Goal: Check status: Check status

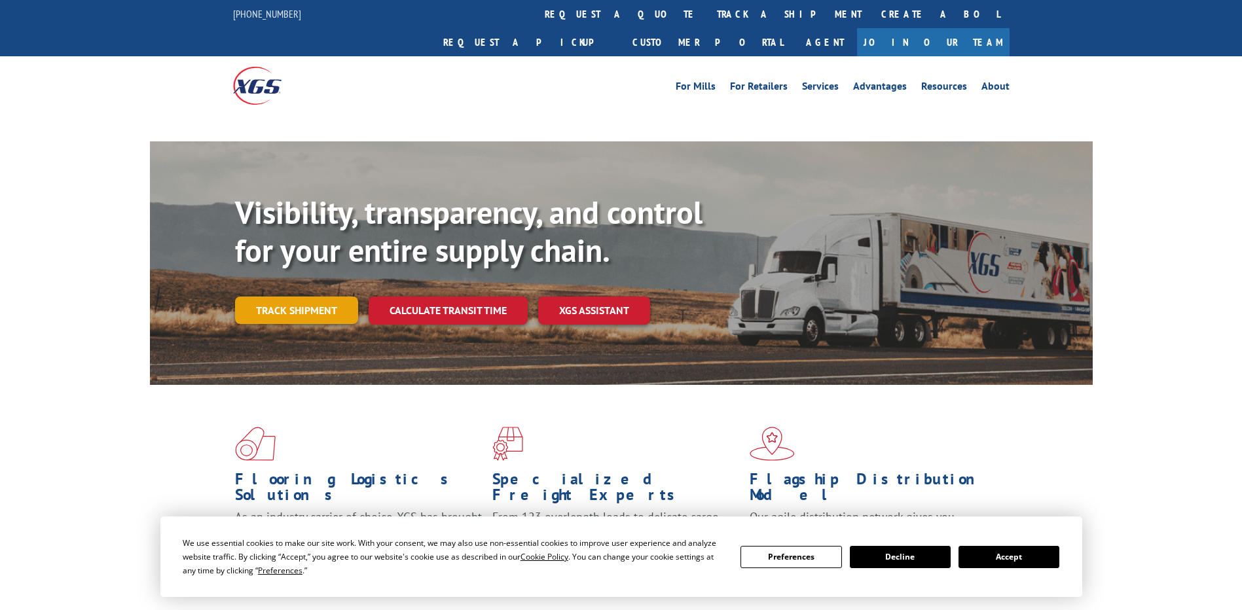
click at [302, 297] on link "Track shipment" at bounding box center [296, 310] width 123 height 27
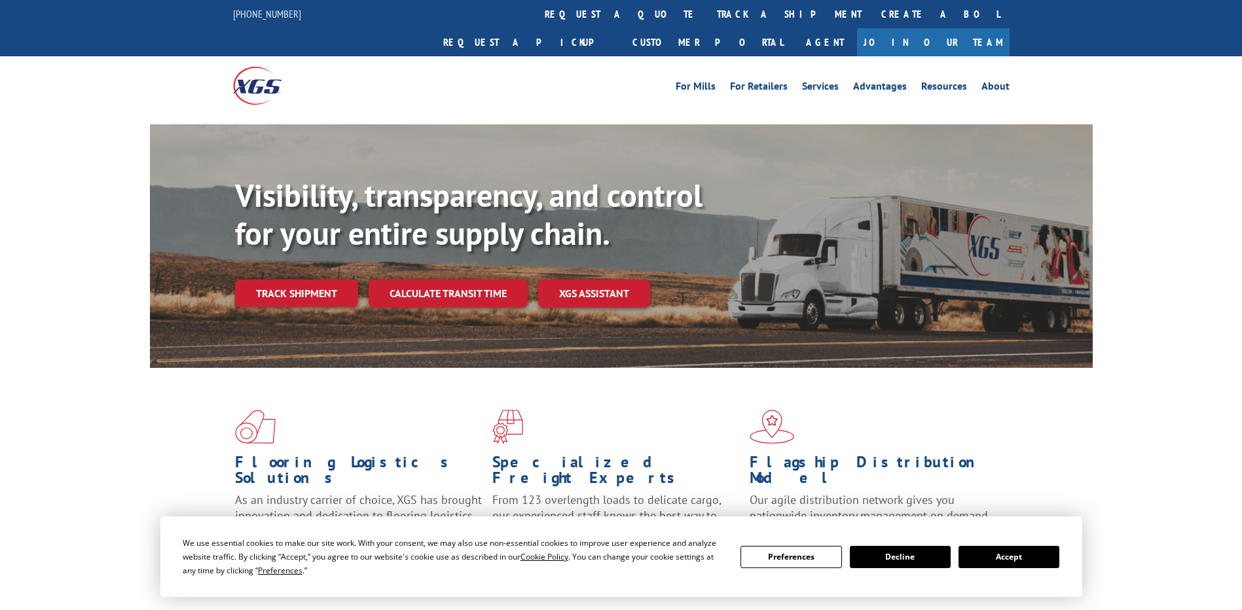
click at [1033, 549] on button "Accept" at bounding box center [1008, 557] width 101 height 22
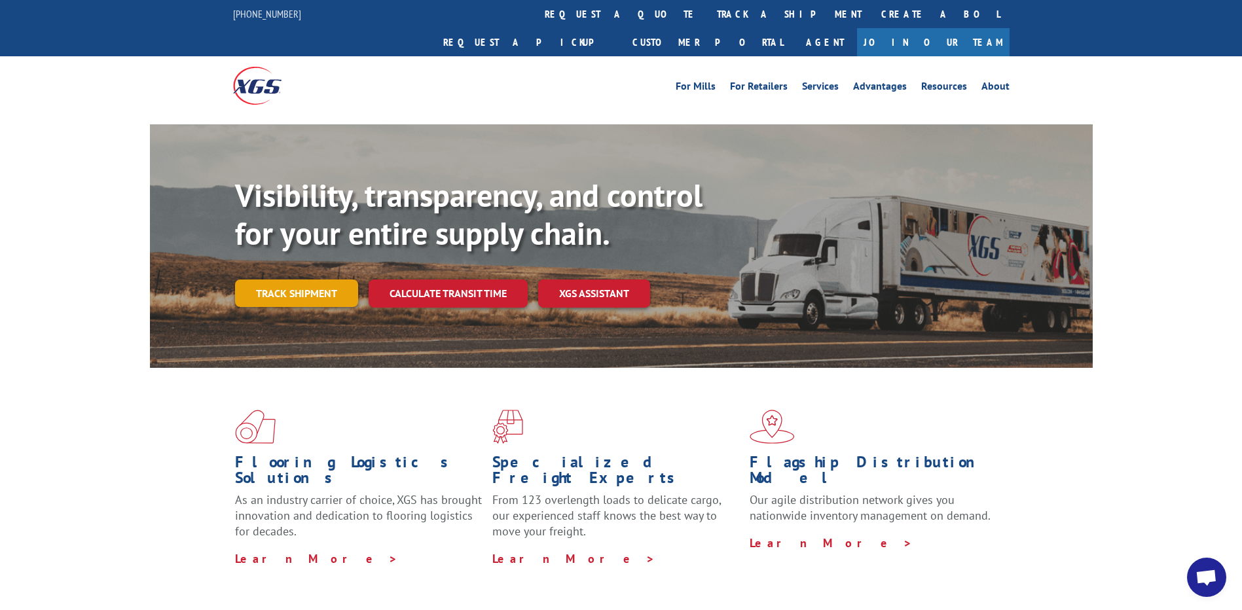
click at [286, 280] on link "Track shipment" at bounding box center [296, 293] width 123 height 27
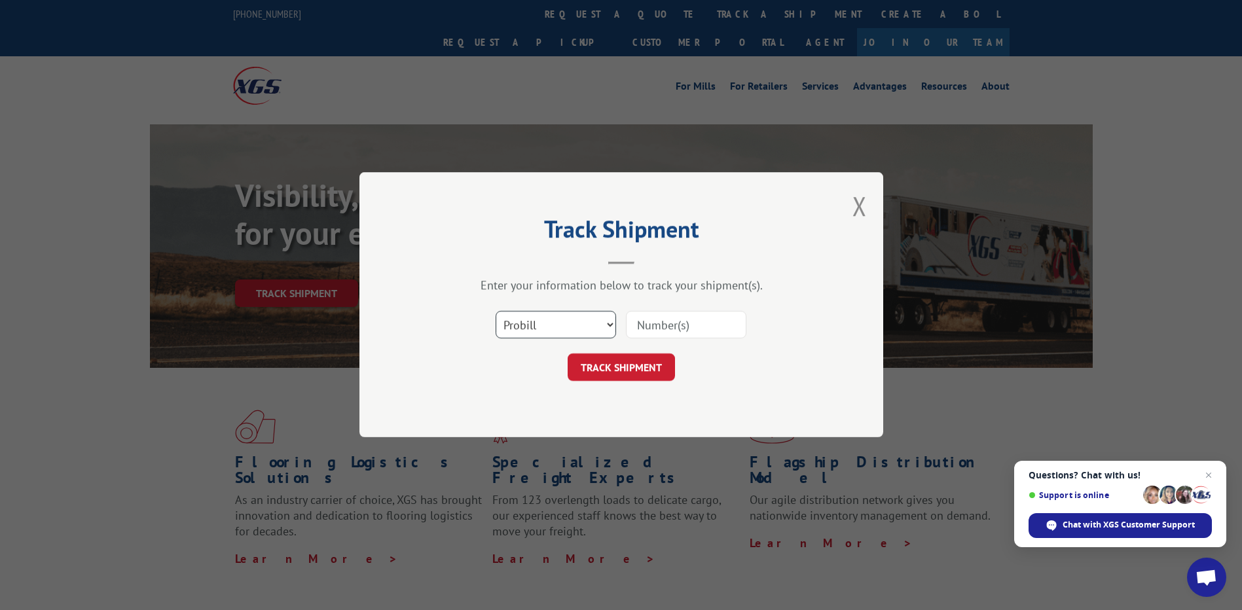
click at [585, 325] on select "Select category... Probill BOL PO" at bounding box center [556, 325] width 120 height 27
select select "bol"
click at [496, 312] on select "Select category... Probill BOL PO" at bounding box center [556, 325] width 120 height 27
click at [653, 341] on div "Select category... Probill BOL PO" at bounding box center [621, 325] width 393 height 43
click at [655, 324] on input at bounding box center [686, 325] width 120 height 27
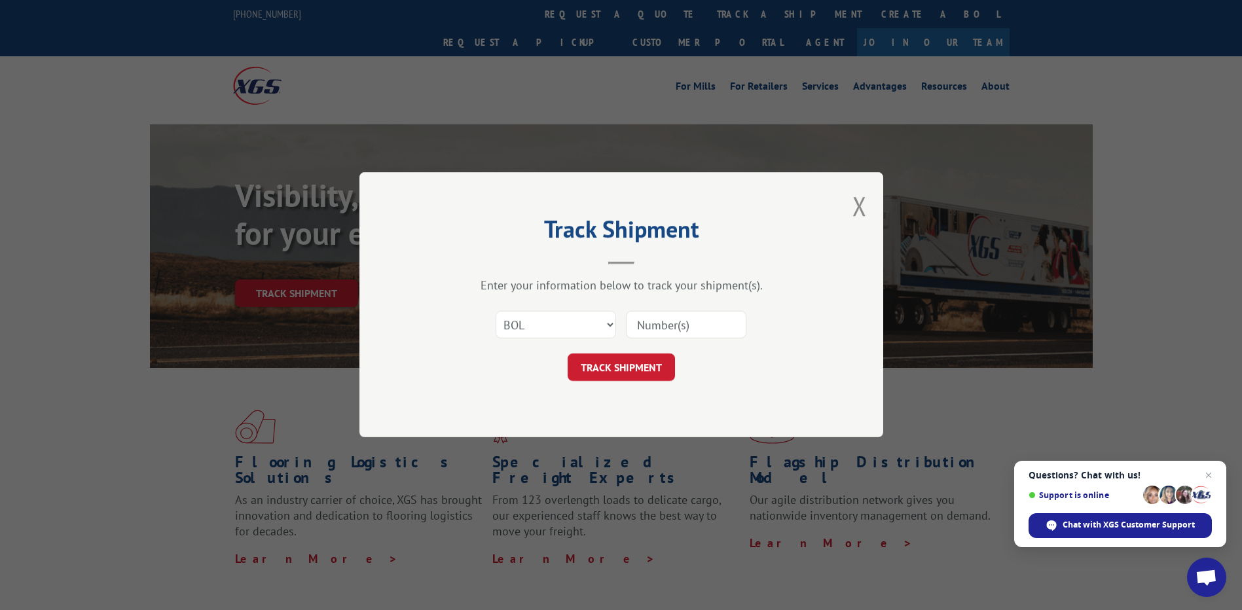
paste input "00423690000494675"
type input "00423690000494675"
click at [590, 357] on button "TRACK SHIPMENT" at bounding box center [621, 367] width 107 height 27
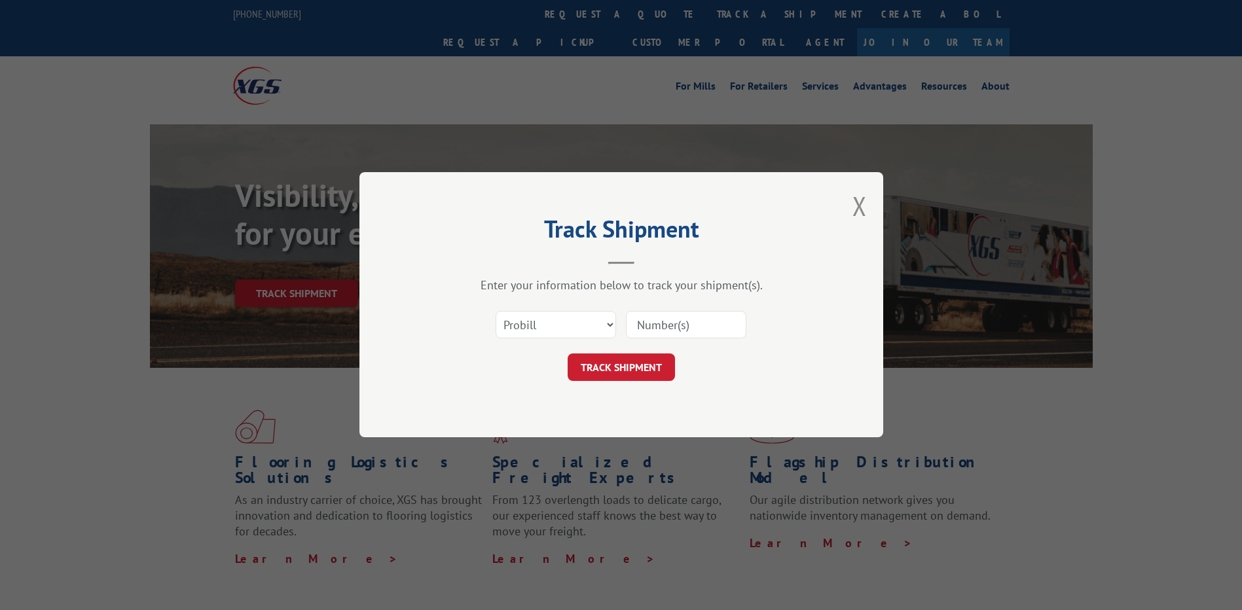
click at [553, 322] on select "Select category... Probill BOL PO" at bounding box center [556, 325] width 120 height 27
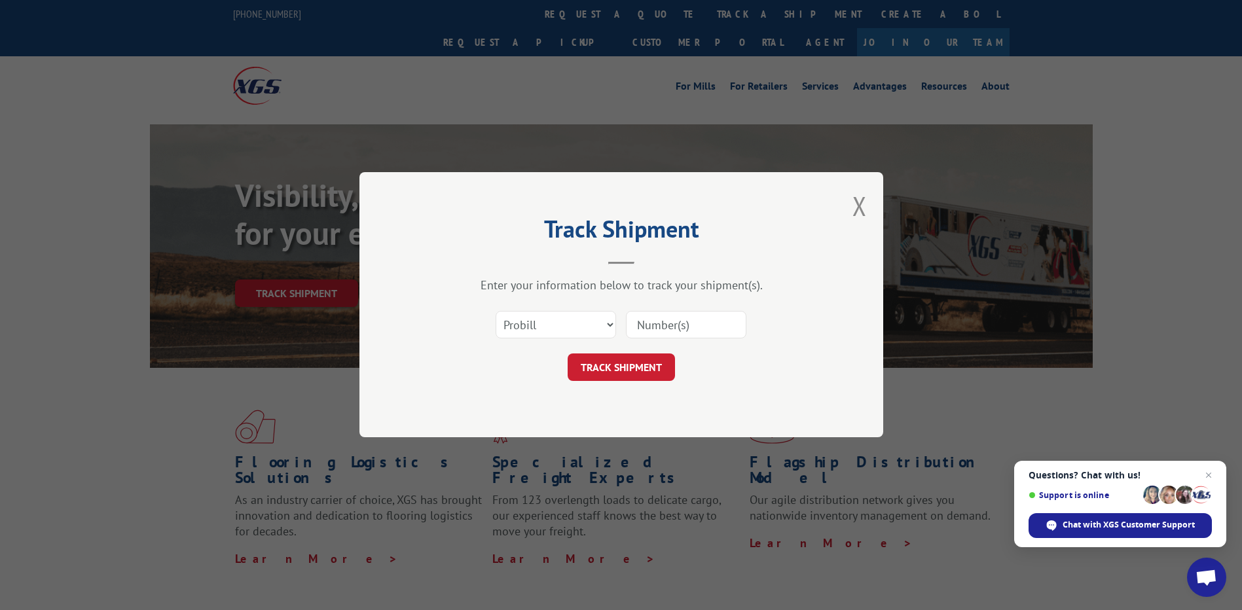
select select "bol"
click at [496, 312] on select "Select category... Probill BOL PO" at bounding box center [556, 325] width 120 height 27
click at [663, 322] on input at bounding box center [686, 325] width 120 height 27
paste input "00423690000495019"
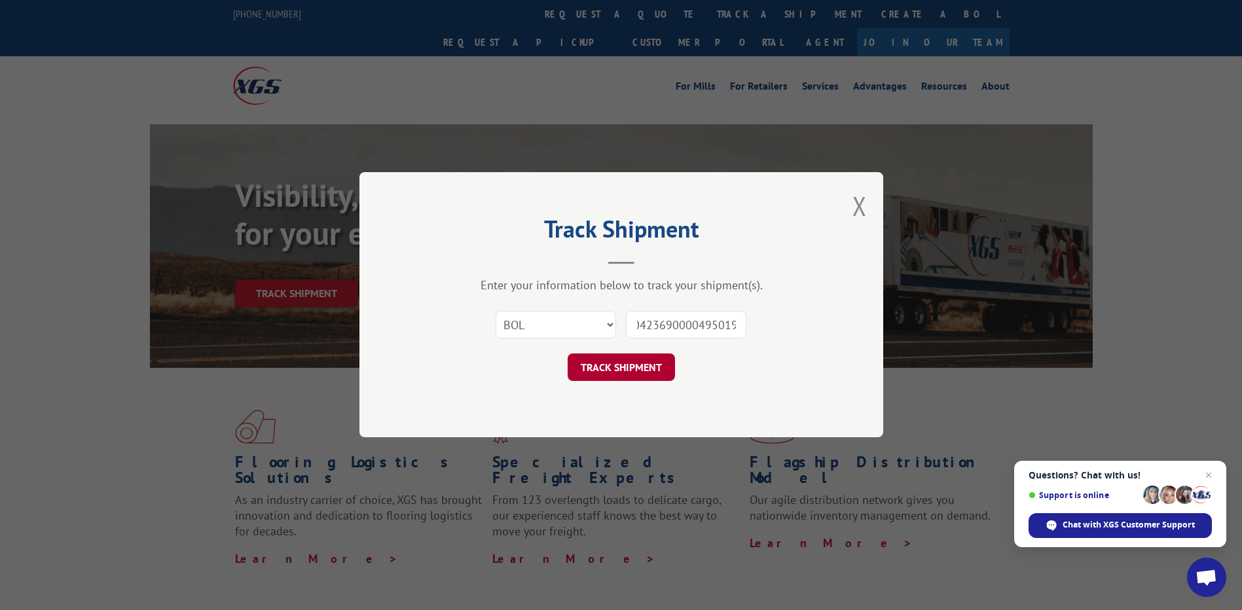
type input "00423690000495019"
click at [645, 355] on button "TRACK SHIPMENT" at bounding box center [621, 367] width 107 height 27
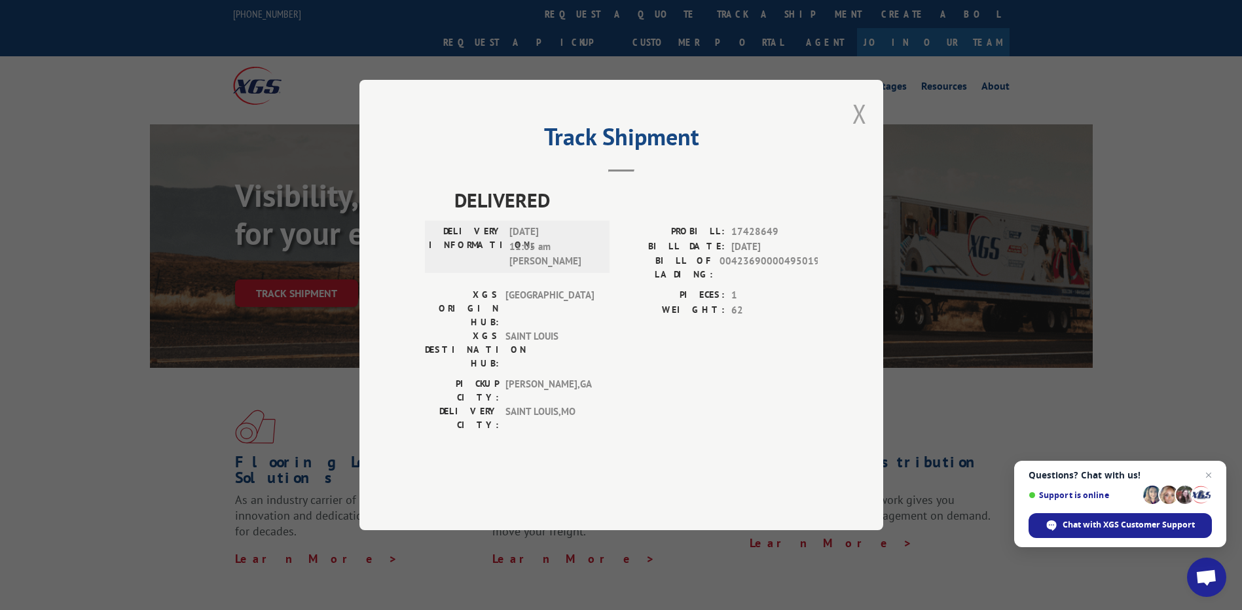
click at [866, 131] on button "Close modal" at bounding box center [859, 113] width 14 height 35
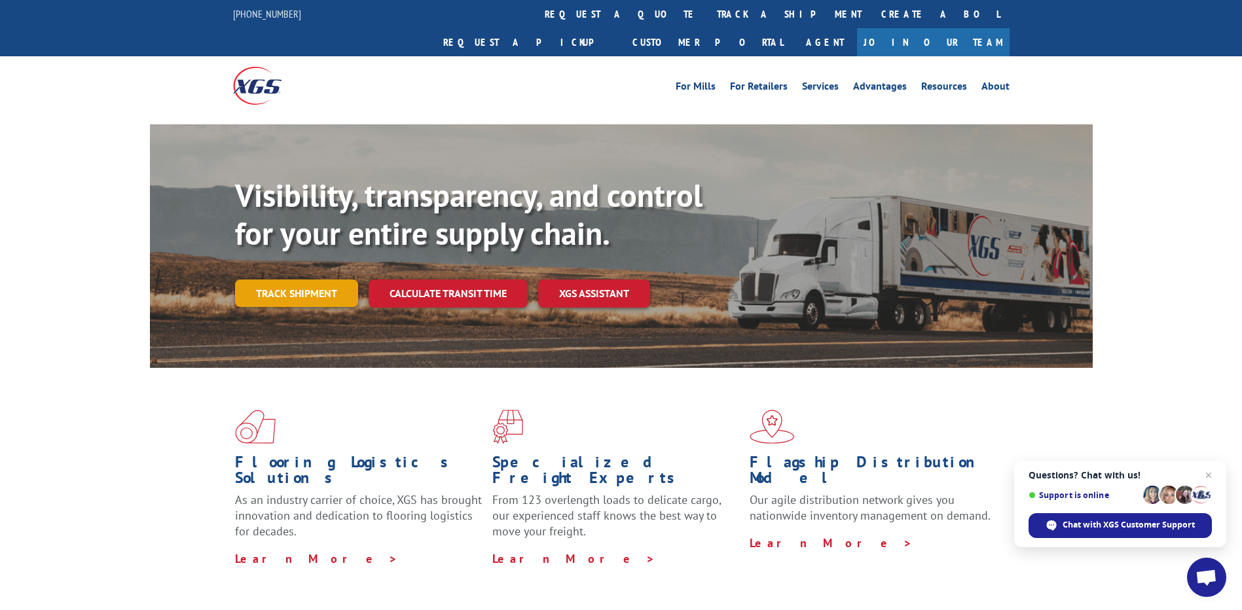
click at [319, 280] on link "Track shipment" at bounding box center [296, 293] width 123 height 27
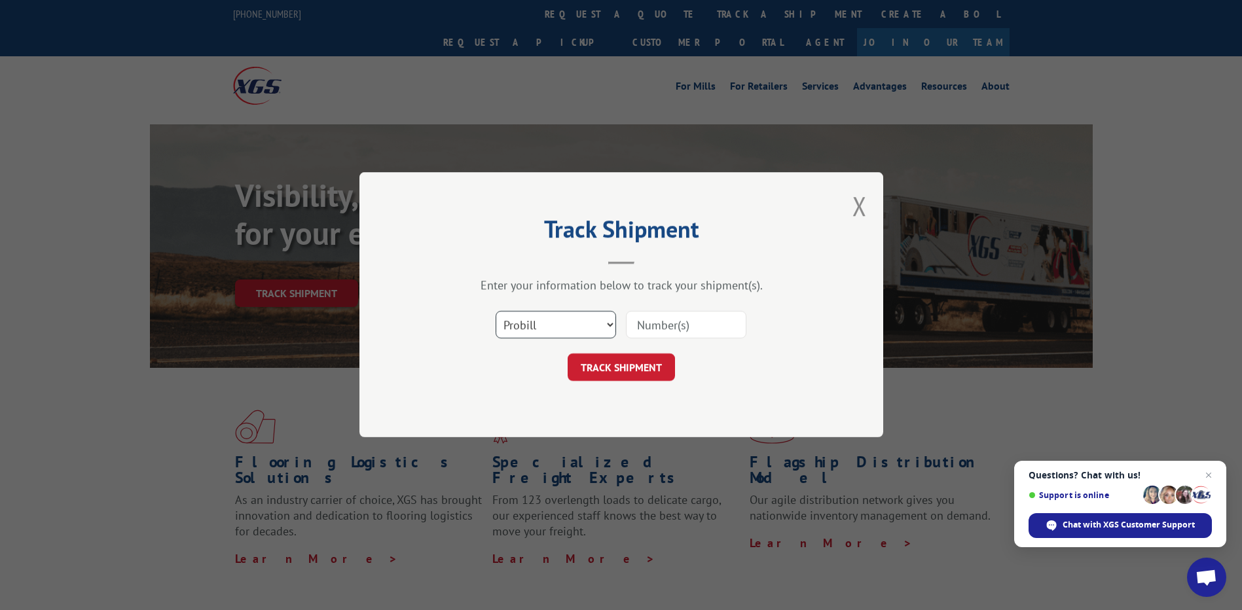
click at [574, 323] on select "Select category... Probill BOL PO" at bounding box center [556, 325] width 120 height 27
select select "bol"
click at [496, 312] on select "Select category... Probill BOL PO" at bounding box center [556, 325] width 120 height 27
click at [642, 330] on input at bounding box center [686, 325] width 120 height 27
paste input "00423690000493386"
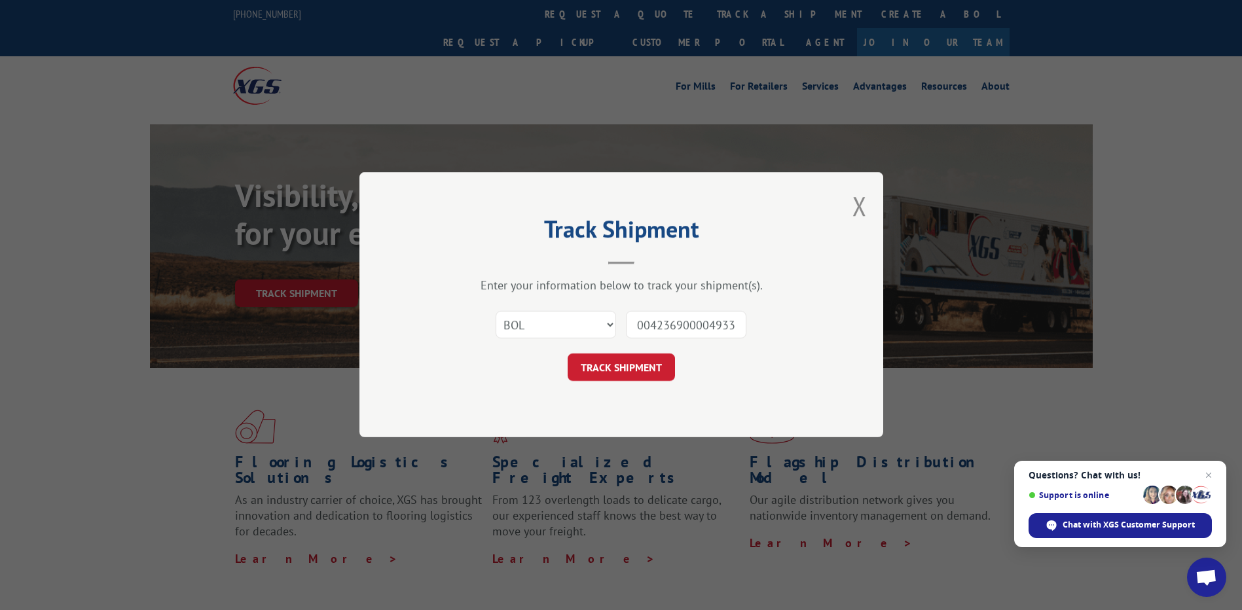
scroll to position [0, 10]
type input "00423690000493386"
click at [638, 367] on button "TRACK SHIPMENT" at bounding box center [621, 367] width 107 height 27
